Goal: Navigation & Orientation: Find specific page/section

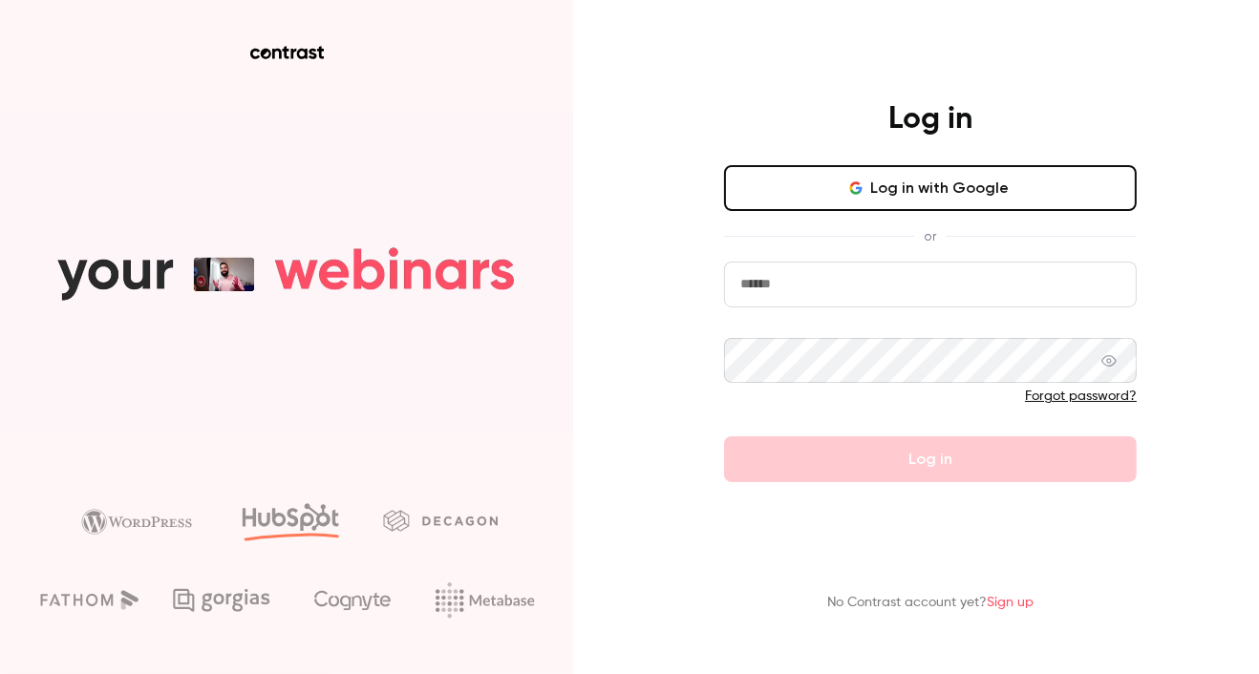
type input "****"
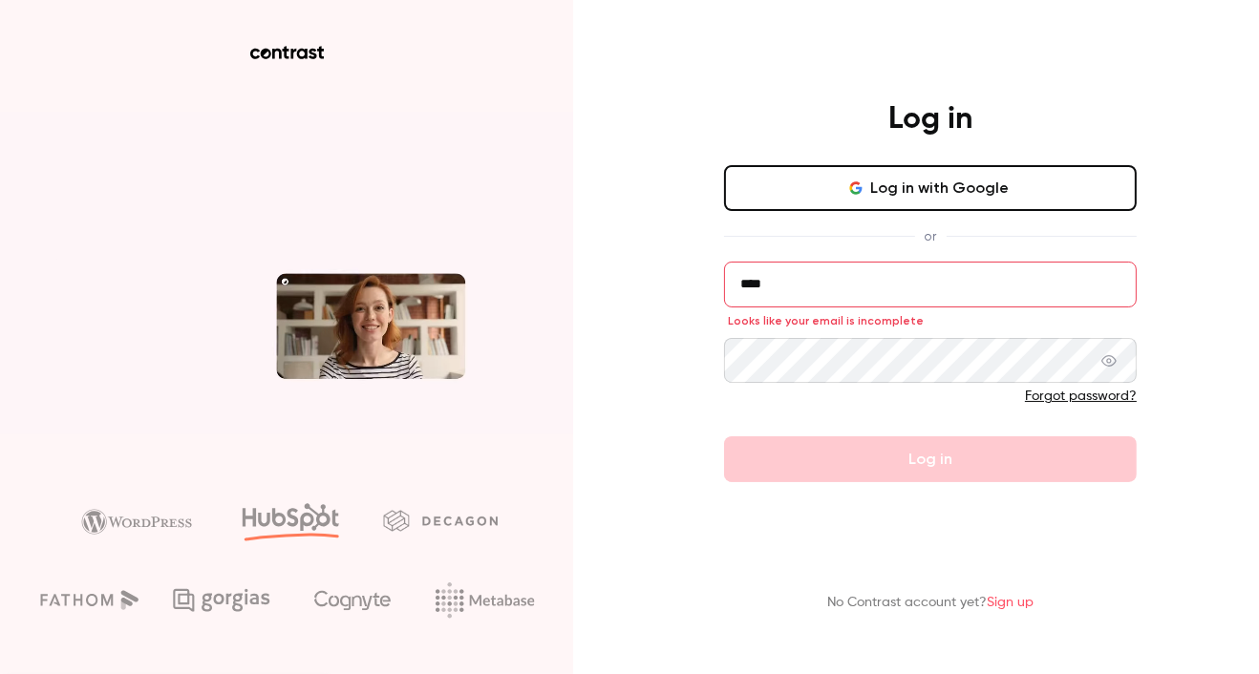
click at [638, 356] on div "Log in Log in with Google or **** Looks like your email is incomplete Forgot pa…" at bounding box center [629, 337] width 1259 height 674
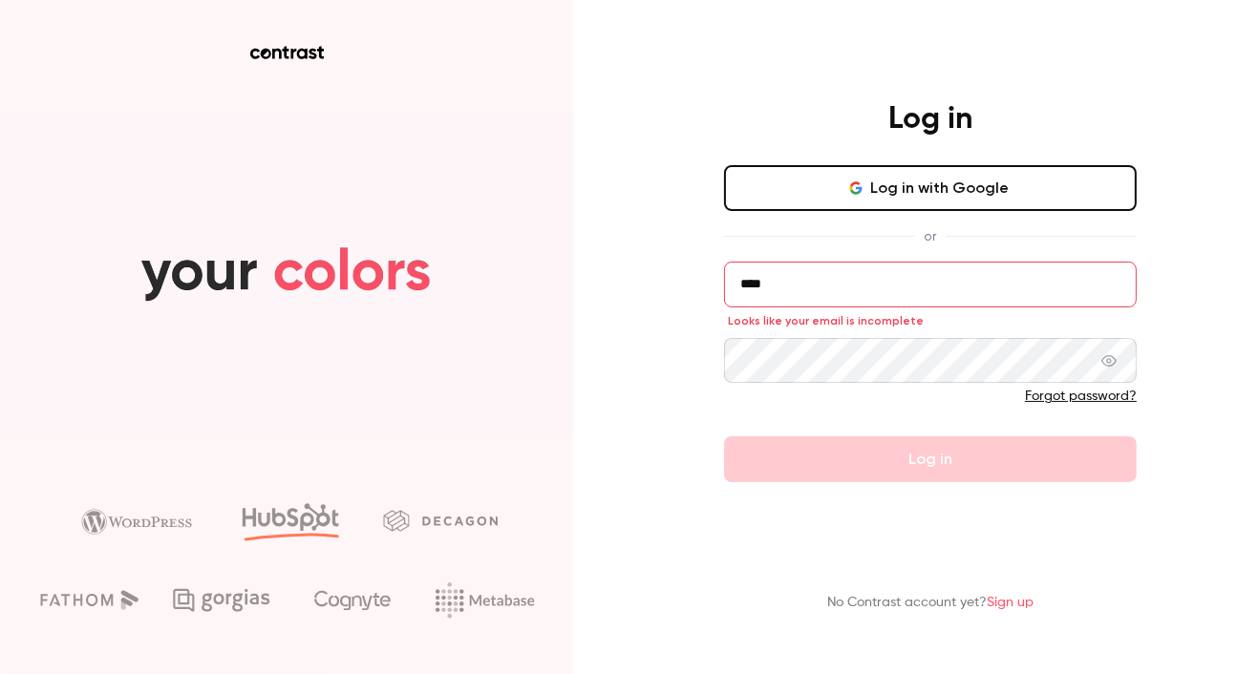
click at [968, 181] on button "Log in with Google" at bounding box center [930, 188] width 413 height 46
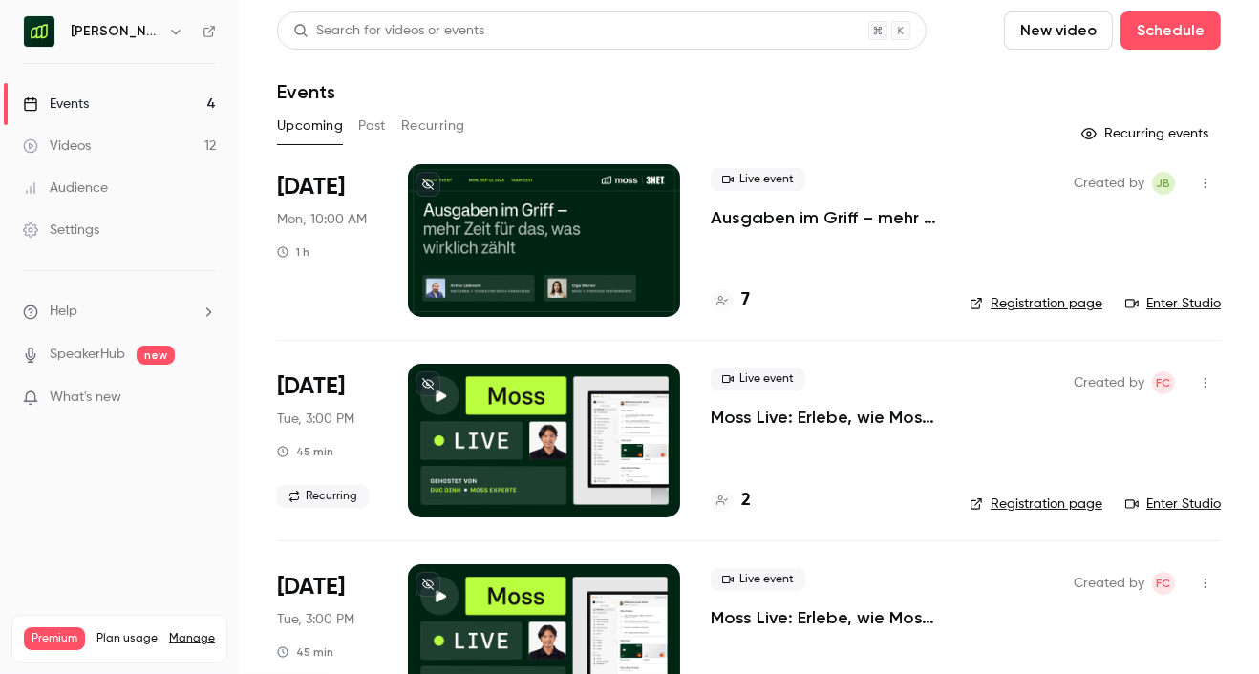
click at [747, 504] on h4 "2" at bounding box center [746, 501] width 10 height 26
click at [164, 38] on button "button" at bounding box center [175, 31] width 23 height 23
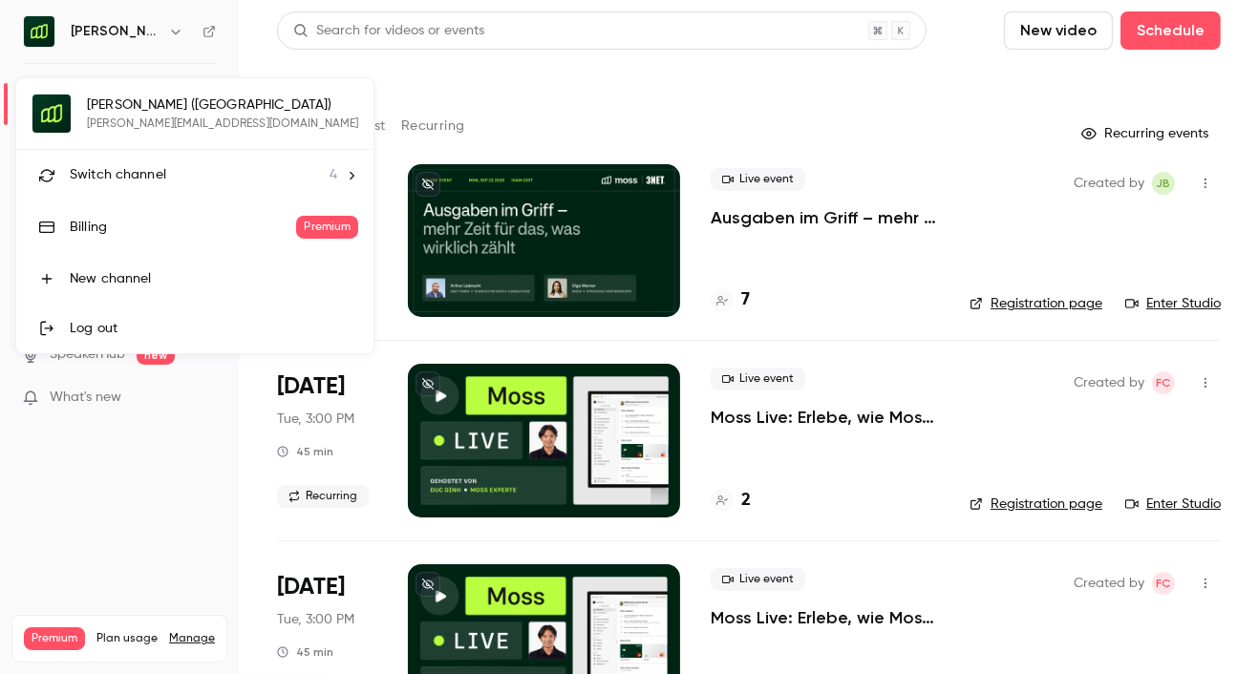
click at [136, 185] on li "Switch channel 4" at bounding box center [194, 175] width 357 height 51
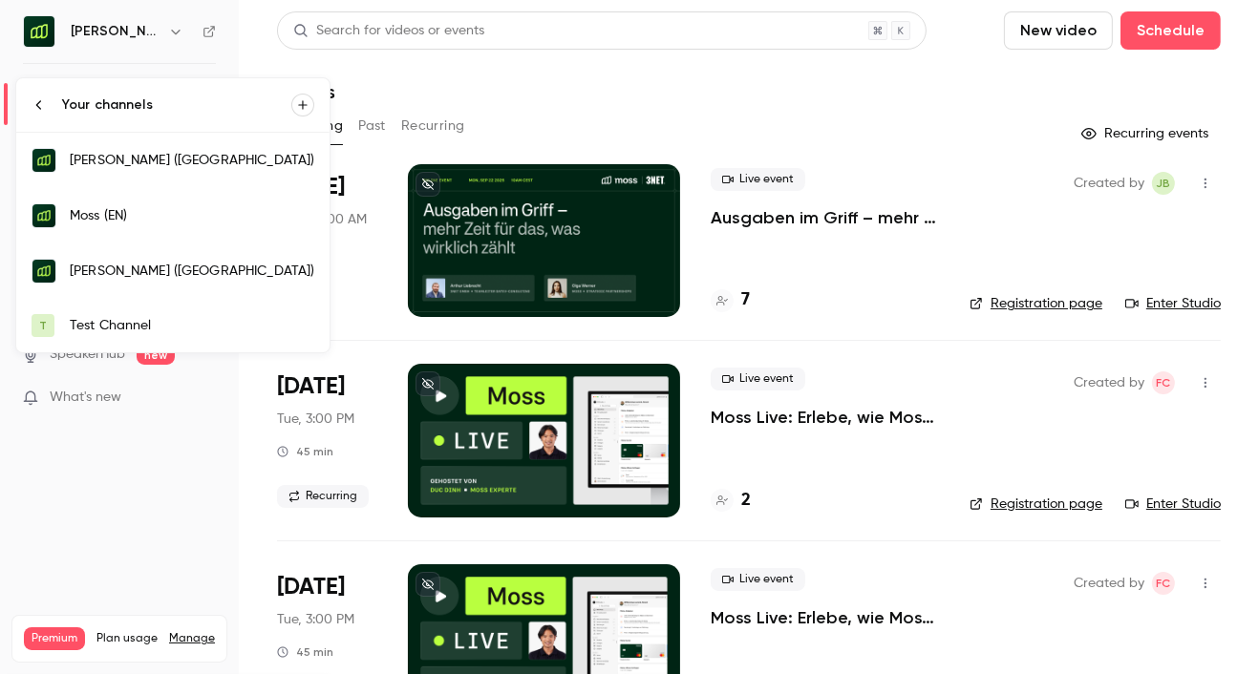
click at [133, 211] on div "Moss (EN)" at bounding box center [192, 215] width 244 height 19
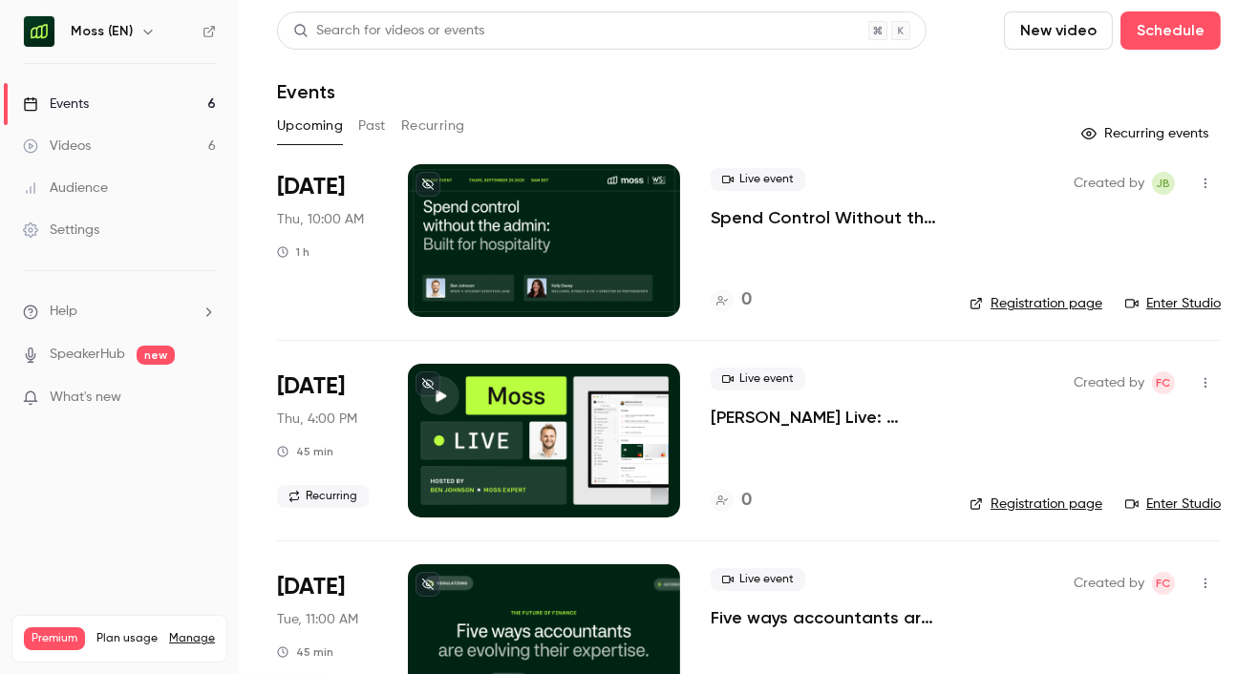
click at [124, 34] on h6 "Moss (EN)" at bounding box center [102, 31] width 62 height 19
click at [137, 34] on button "button" at bounding box center [148, 31] width 23 height 23
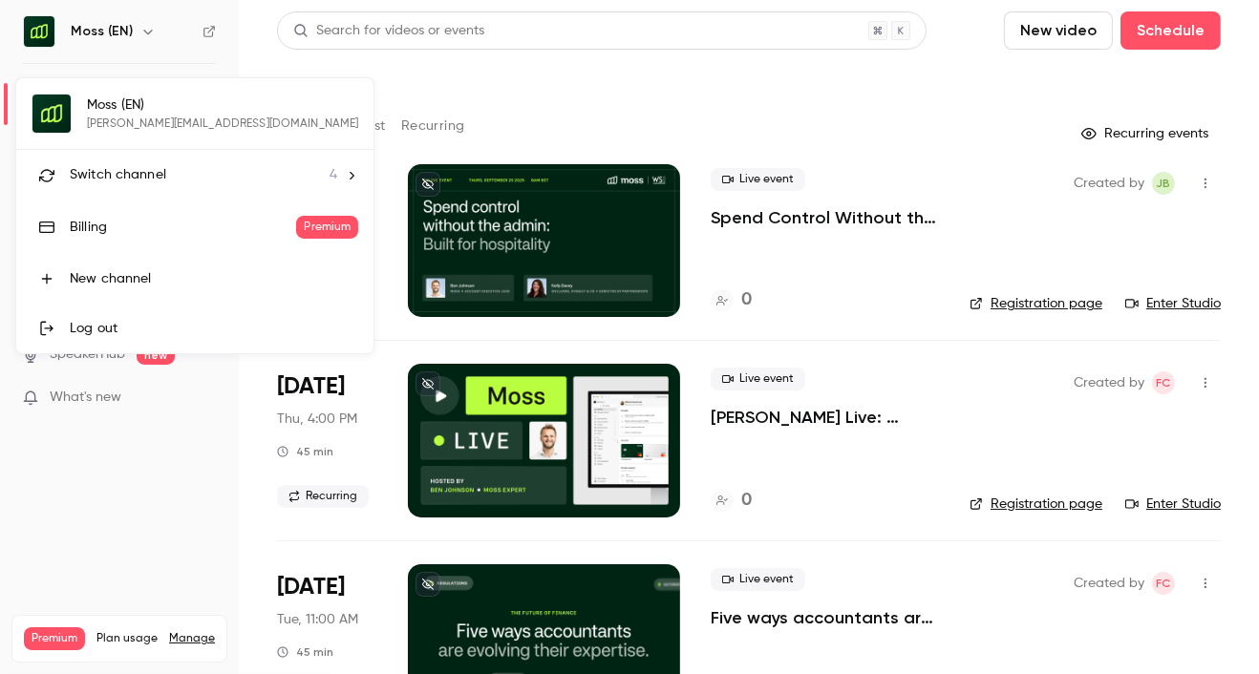
click at [139, 177] on span "Switch channel" at bounding box center [118, 175] width 96 height 20
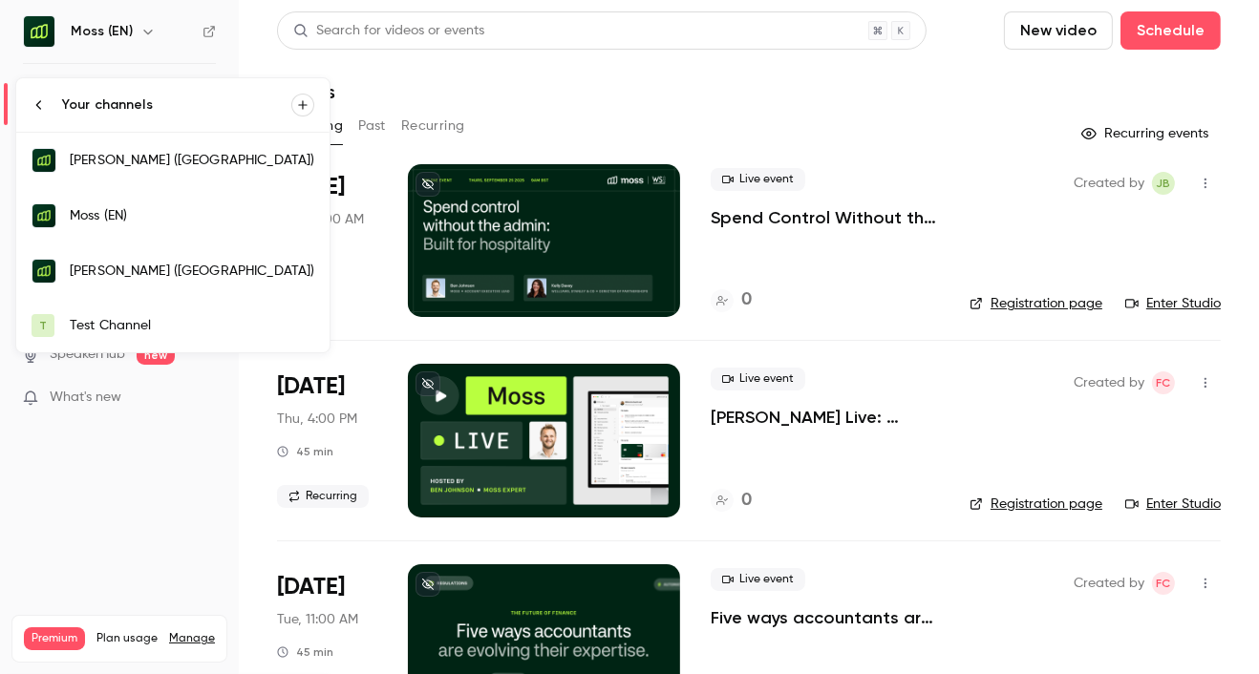
click at [143, 263] on div "[PERSON_NAME] ([GEOGRAPHIC_DATA])" at bounding box center [192, 271] width 244 height 19
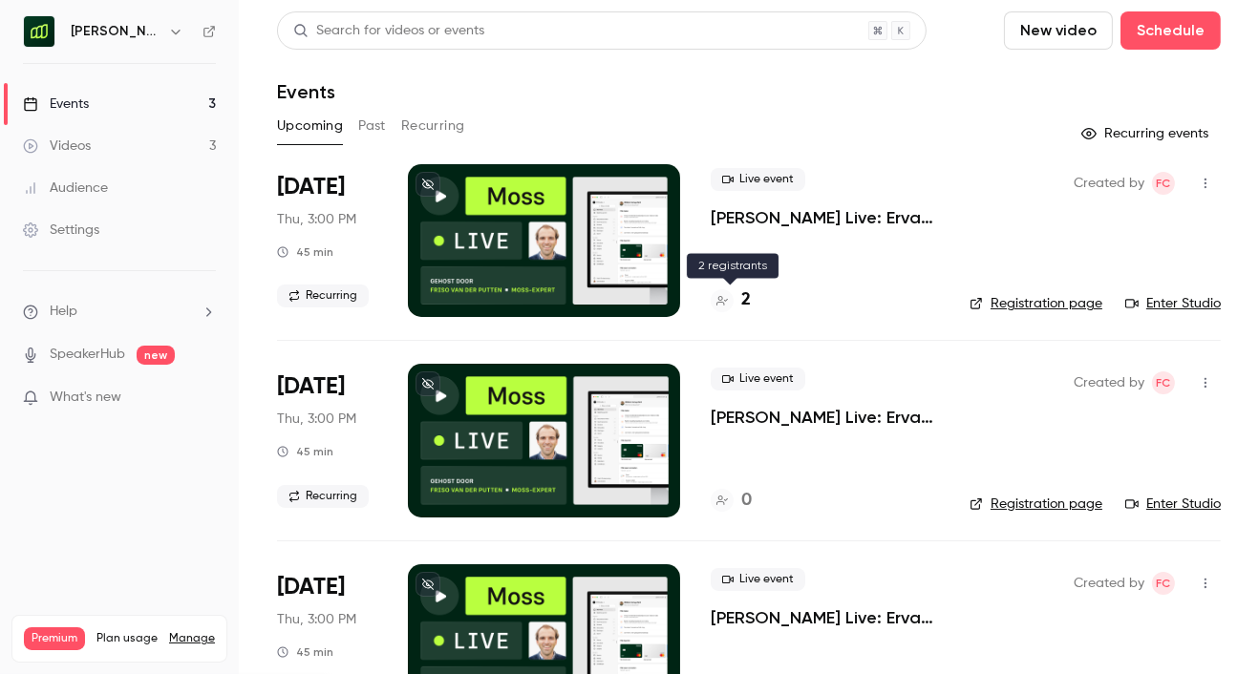
click at [737, 300] on div "2" at bounding box center [731, 300] width 40 height 26
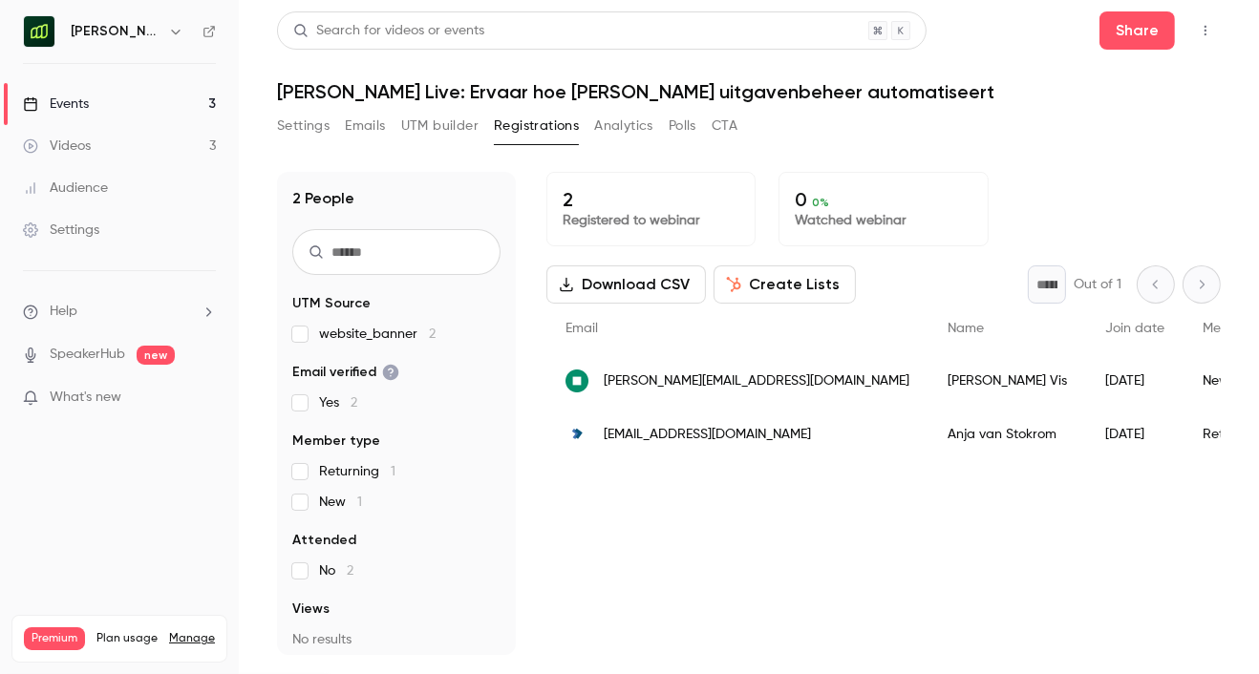
click at [80, 34] on h6 "[PERSON_NAME] ([GEOGRAPHIC_DATA])" at bounding box center [116, 31] width 90 height 19
click at [41, 35] on img at bounding box center [39, 31] width 31 height 31
click at [88, 101] on div "Events" at bounding box center [56, 104] width 66 height 19
